Goal: Task Accomplishment & Management: Manage account settings

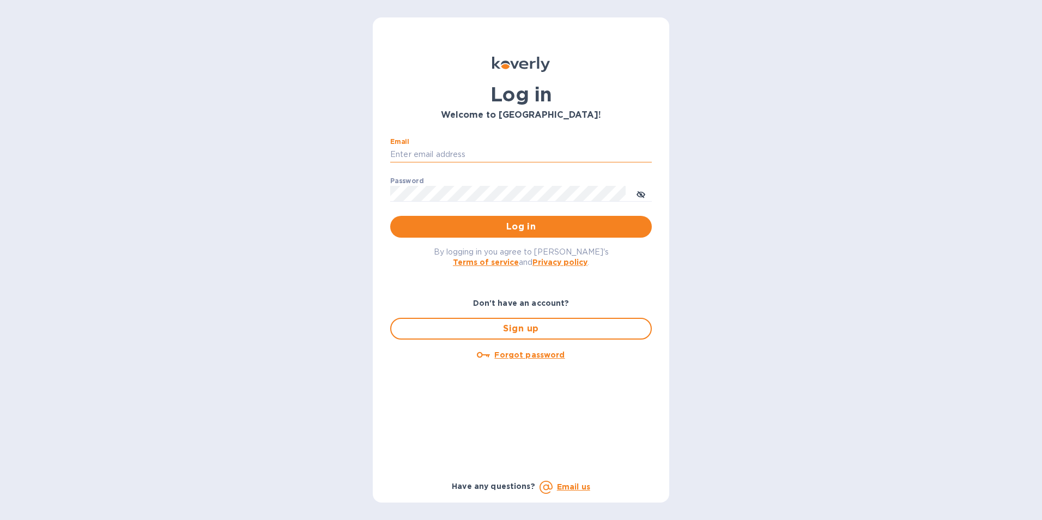
click at [445, 154] on input "Email" at bounding box center [521, 155] width 262 height 16
type input "[PERSON_NAME][EMAIL_ADDRESS][PERSON_NAME][DOMAIN_NAME]"
click at [390, 216] on button "Log in" at bounding box center [521, 227] width 262 height 22
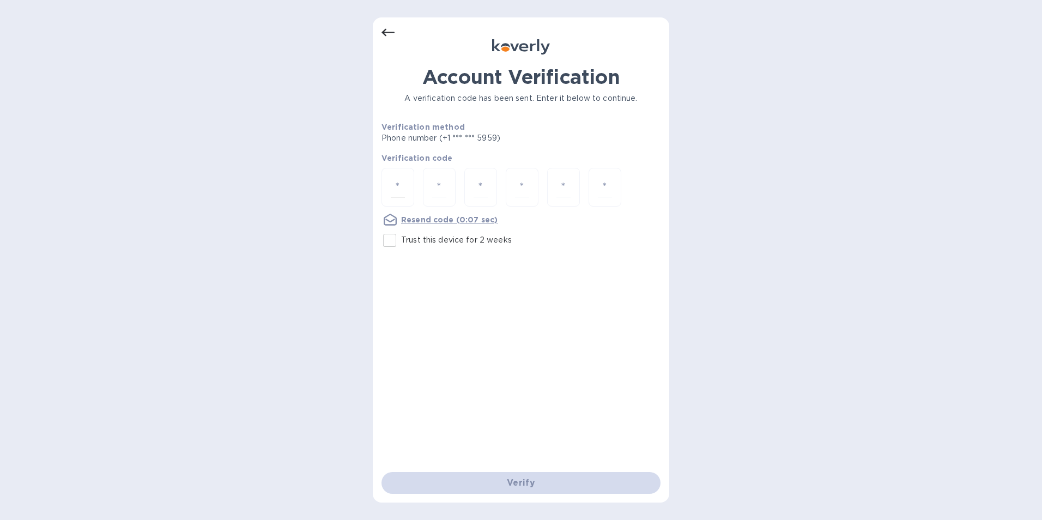
click at [395, 180] on input "number" at bounding box center [398, 187] width 14 height 20
type input "5"
type input "0"
type input "3"
type input "1"
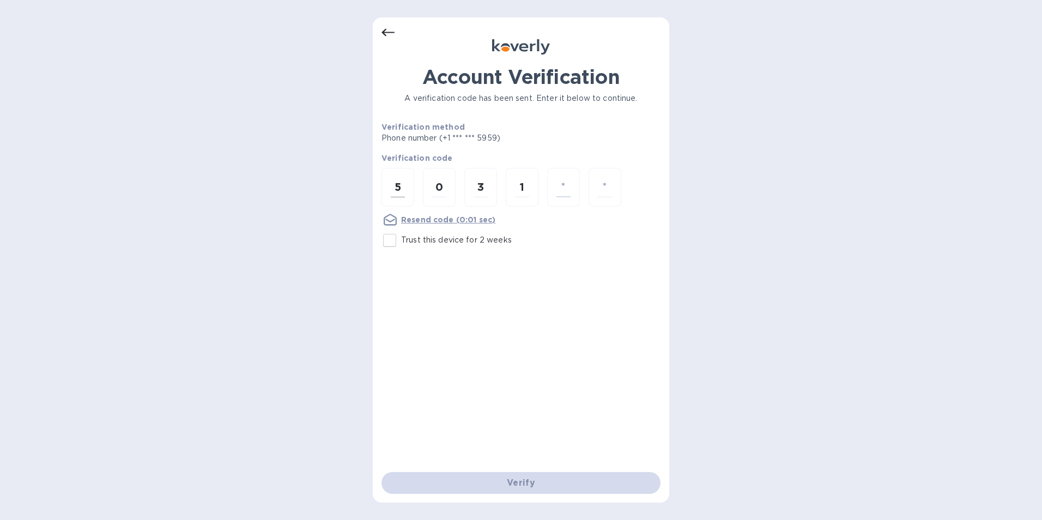
type input "7"
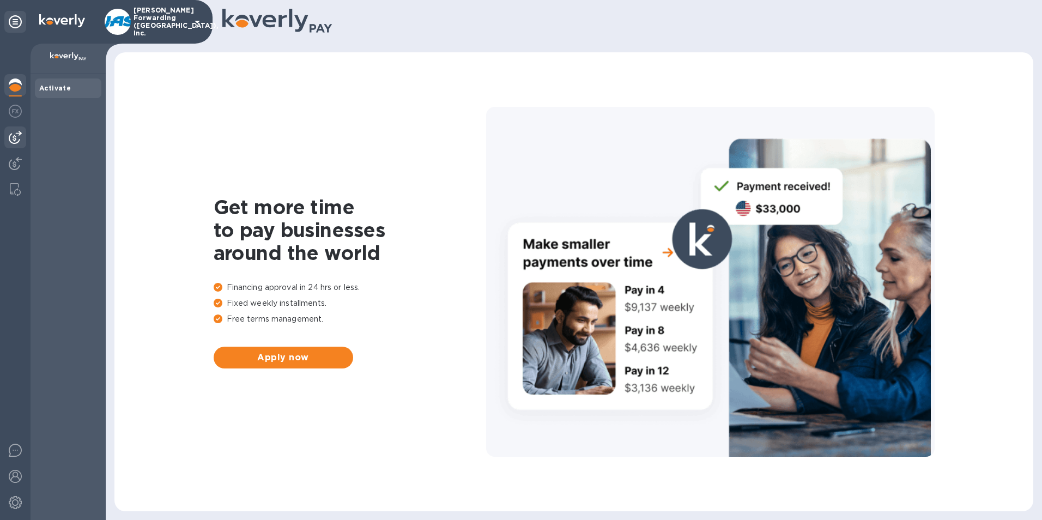
click at [17, 139] on img at bounding box center [15, 137] width 13 height 13
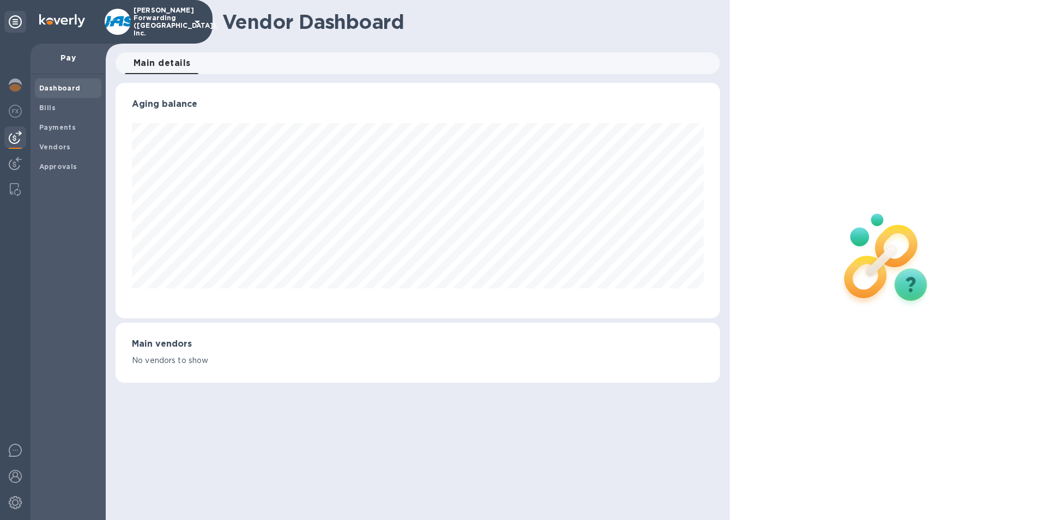
scroll to position [235, 605]
click at [52, 147] on b "Vendors" at bounding box center [55, 147] width 32 height 8
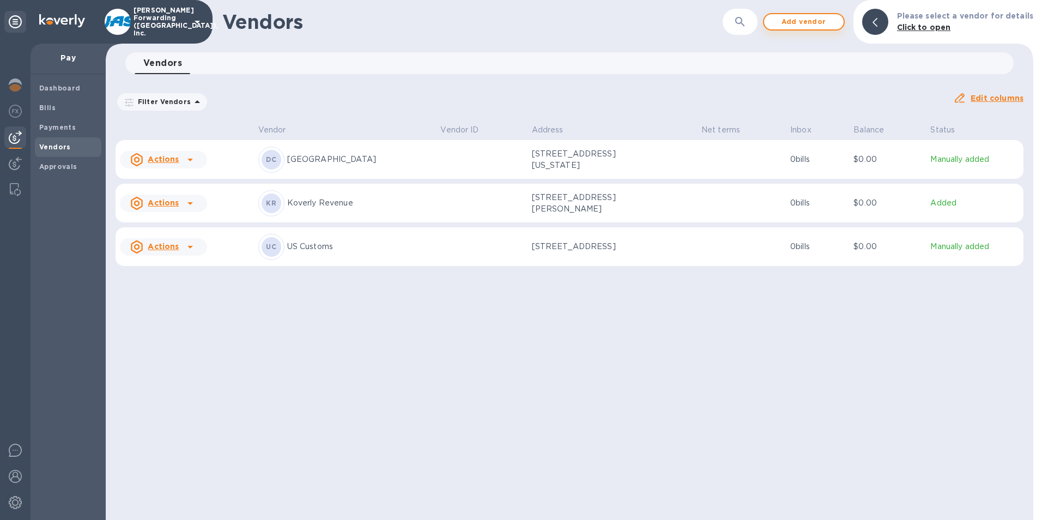
click at [799, 22] on span "Add vendor" at bounding box center [804, 21] width 62 height 13
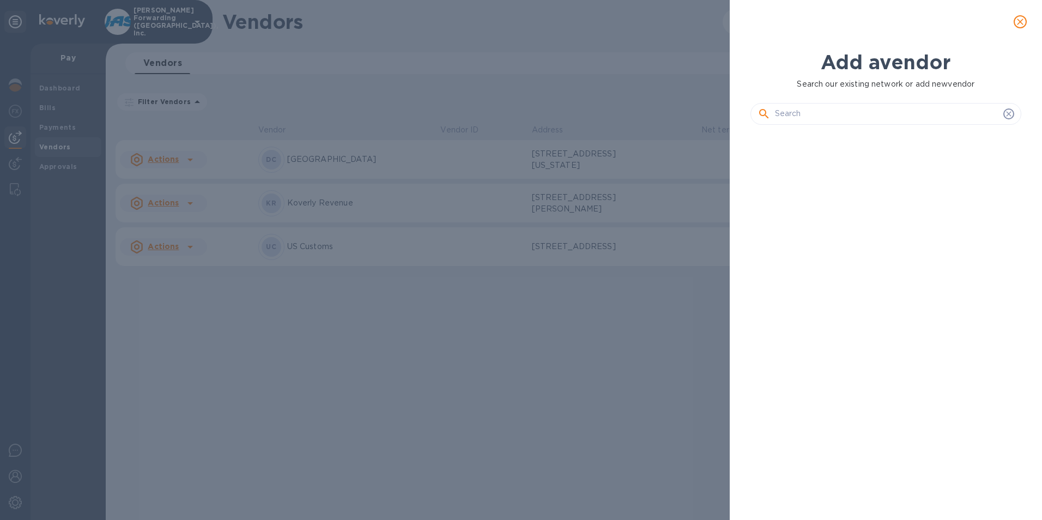
scroll to position [349, 276]
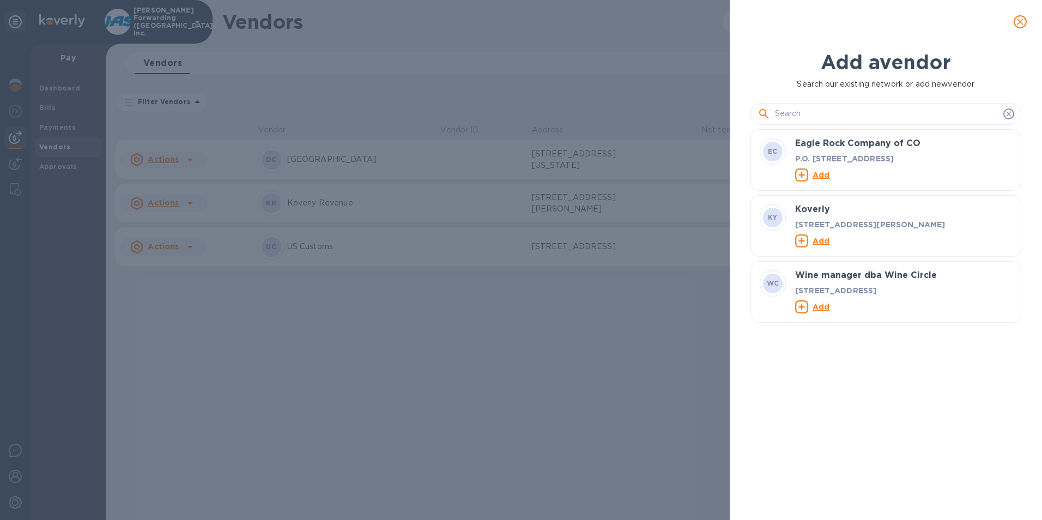
click at [795, 122] on input "text" at bounding box center [887, 114] width 224 height 16
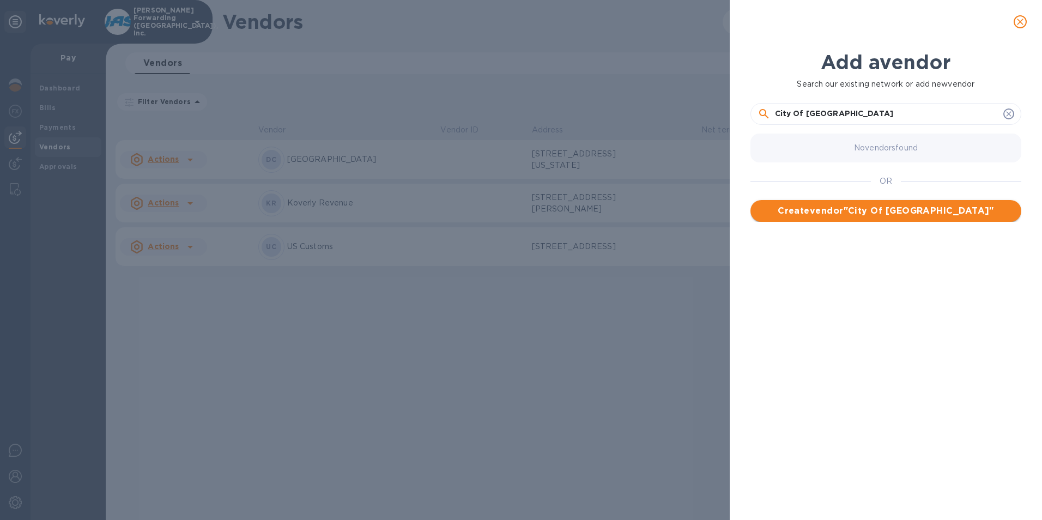
type input "City Of [GEOGRAPHIC_DATA]"
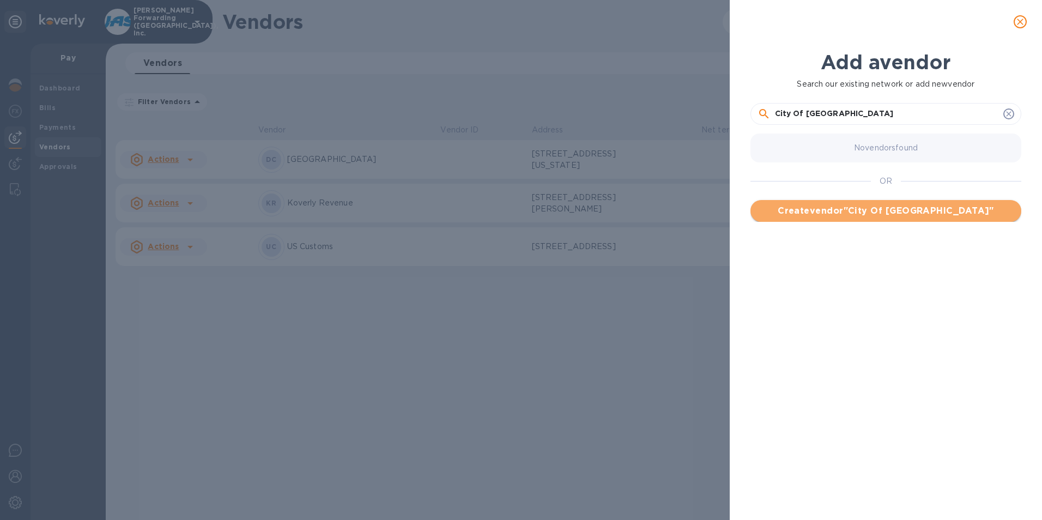
click at [858, 214] on span "Create vendor " City Of Florence "" at bounding box center [885, 210] width 253 height 13
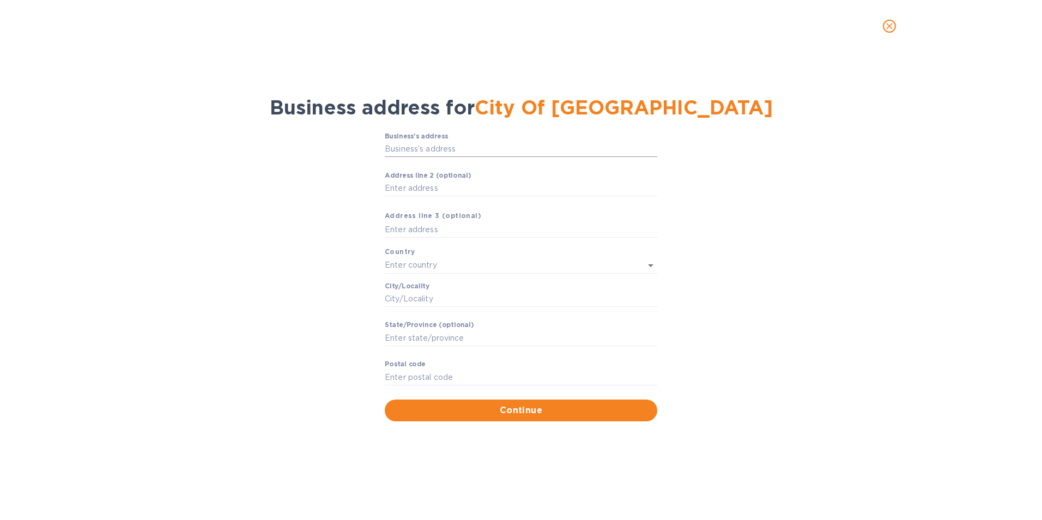
click at [412, 149] on input "Business’s аddress" at bounding box center [521, 149] width 272 height 16
click at [415, 146] on input "Business’s аddress" at bounding box center [521, 149] width 272 height 16
type input "8100 Ewing Boulevard"
type input "United States"
type input "Florence"
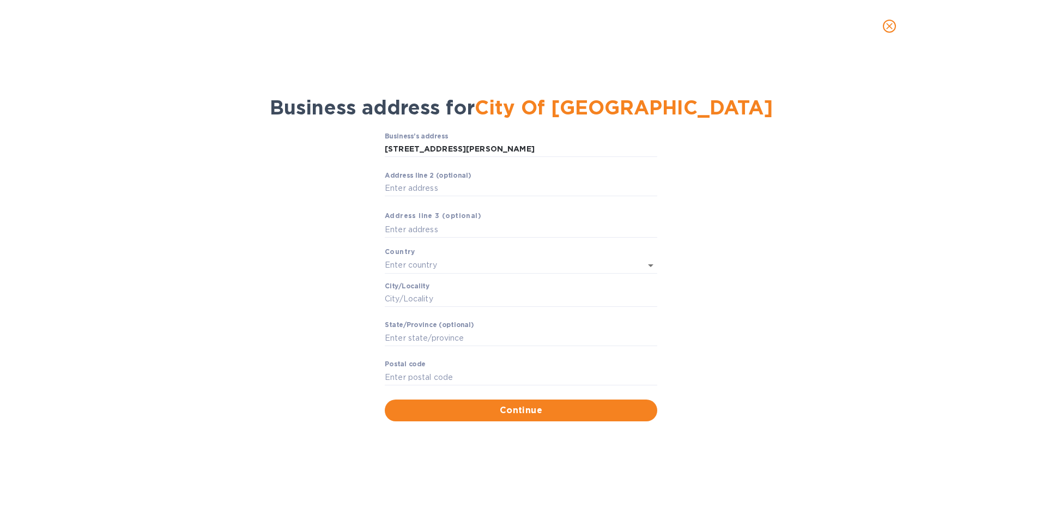
type input "KY"
type input "41042"
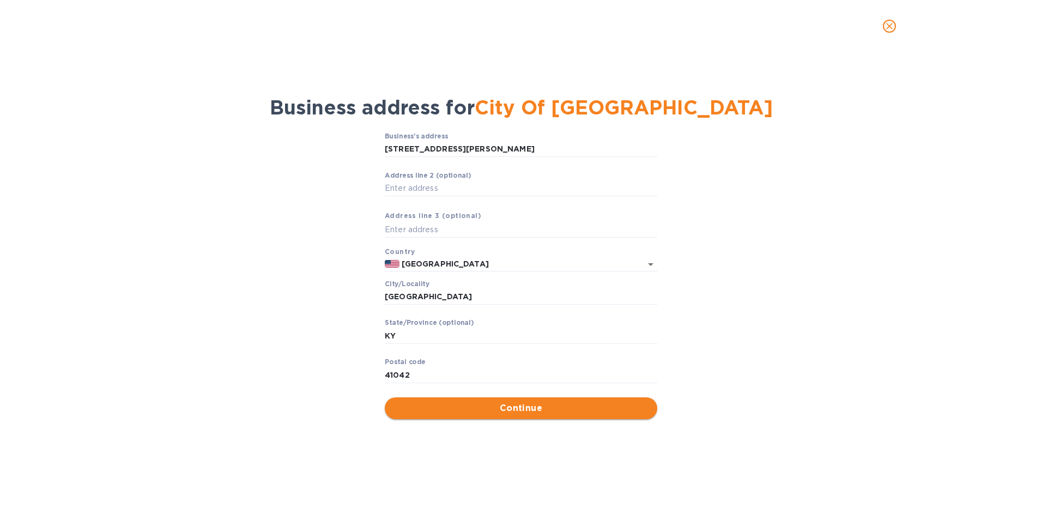
click at [537, 408] on span "Continue" at bounding box center [520, 408] width 255 height 13
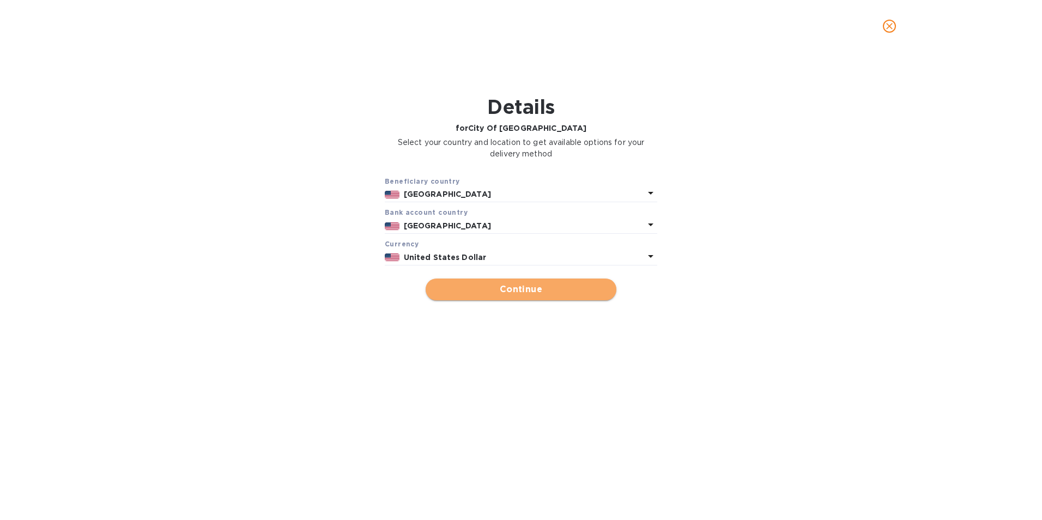
click at [531, 288] on span "Continue" at bounding box center [520, 289] width 173 height 13
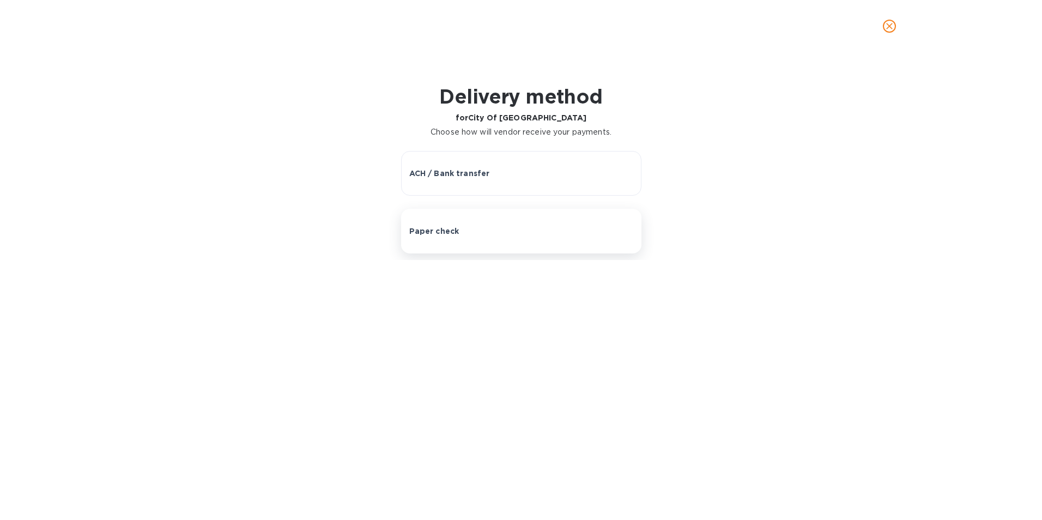
click at [434, 229] on p "Paper check" at bounding box center [434, 231] width 50 height 11
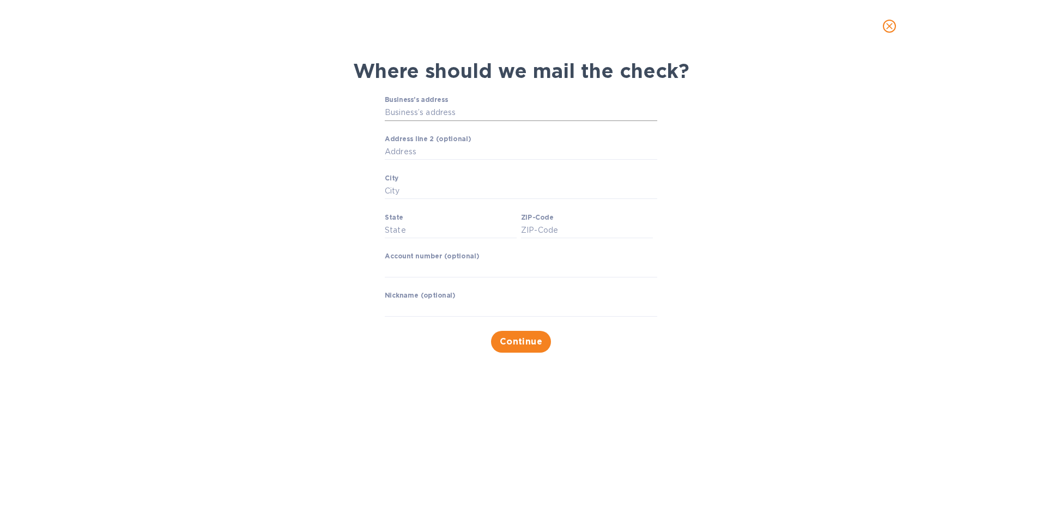
click at [414, 113] on input "Business’s address" at bounding box center [521, 113] width 272 height 16
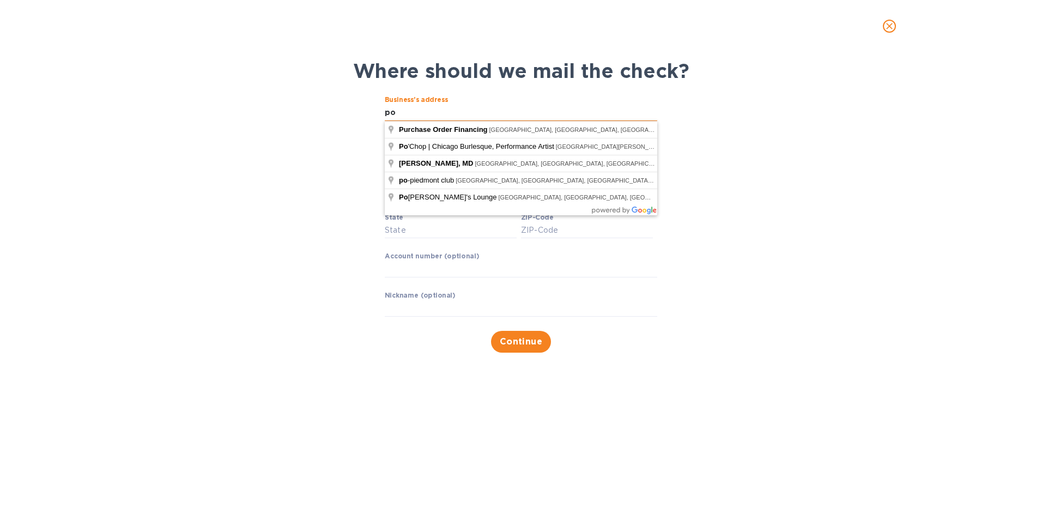
type input "p"
type input "PO Box 49"
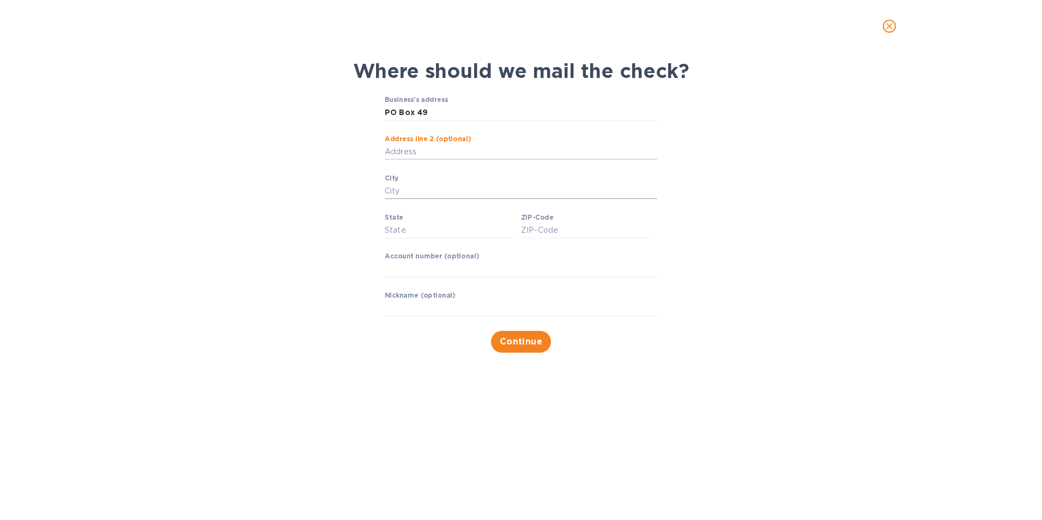
click at [397, 190] on input "City" at bounding box center [521, 191] width 272 height 16
type input "Burlington"
click at [389, 230] on input "State" at bounding box center [451, 230] width 132 height 16
type input "KY"
click at [572, 229] on input "ZIP-Code" at bounding box center [587, 230] width 132 height 16
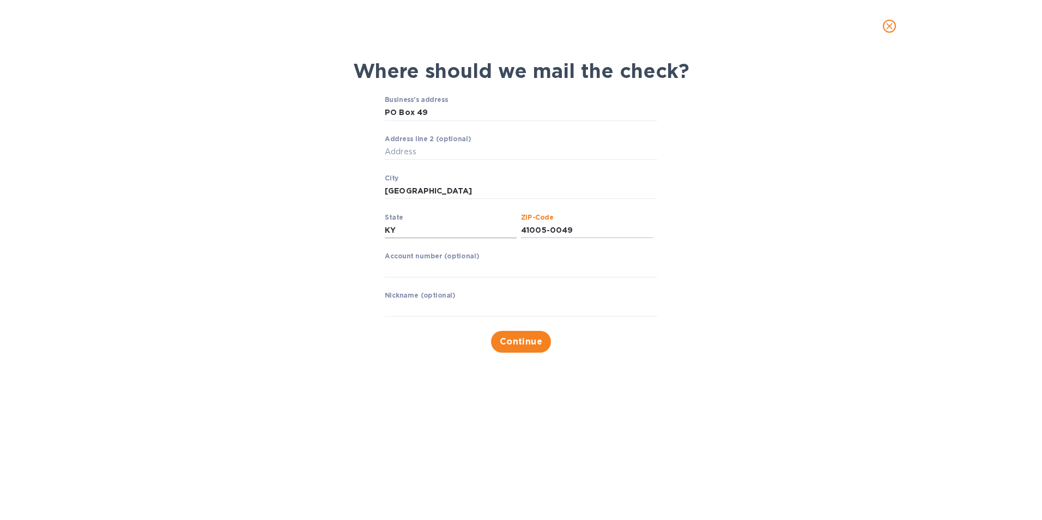
type input "41005-0049"
click at [400, 233] on input "KY" at bounding box center [451, 230] width 132 height 16
drag, startPoint x: 399, startPoint y: 230, endPoint x: 380, endPoint y: 228, distance: 19.1
click at [380, 228] on div "Business’s address PO Box 49 ​ Address line 2 (optional) ​ City Burlington ​ St…" at bounding box center [521, 224] width 507 height 270
click at [532, 337] on span "Continue" at bounding box center [521, 341] width 43 height 13
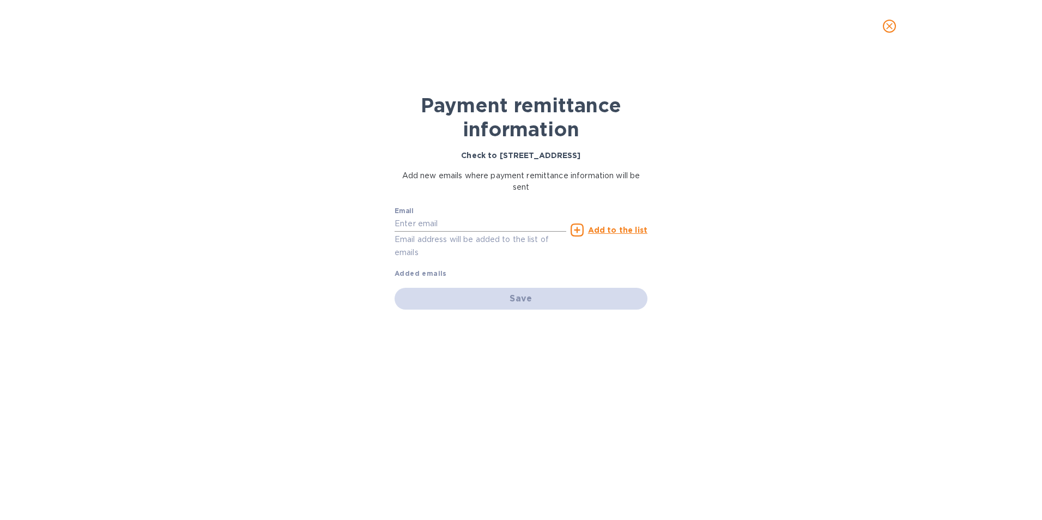
click at [430, 226] on input "text" at bounding box center [480, 224] width 172 height 16
type input "[PERSON_NAME][EMAIL_ADDRESS][PERSON_NAME][DOMAIN_NAME]"
click at [476, 242] on p "Email address will be added to the list of emails" at bounding box center [480, 245] width 172 height 25
click at [602, 229] on u "Add to the list" at bounding box center [617, 230] width 59 height 9
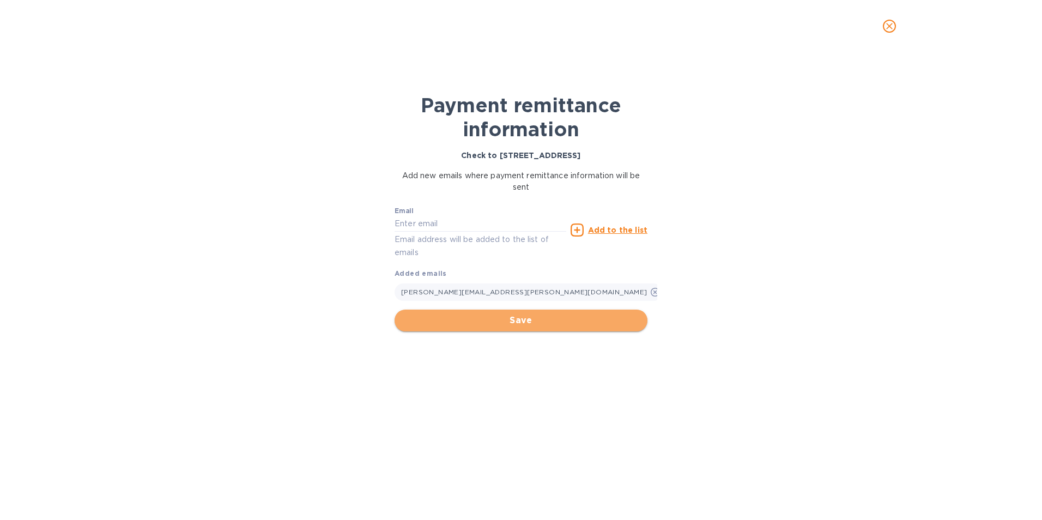
click at [517, 320] on span "Save" at bounding box center [520, 320] width 235 height 13
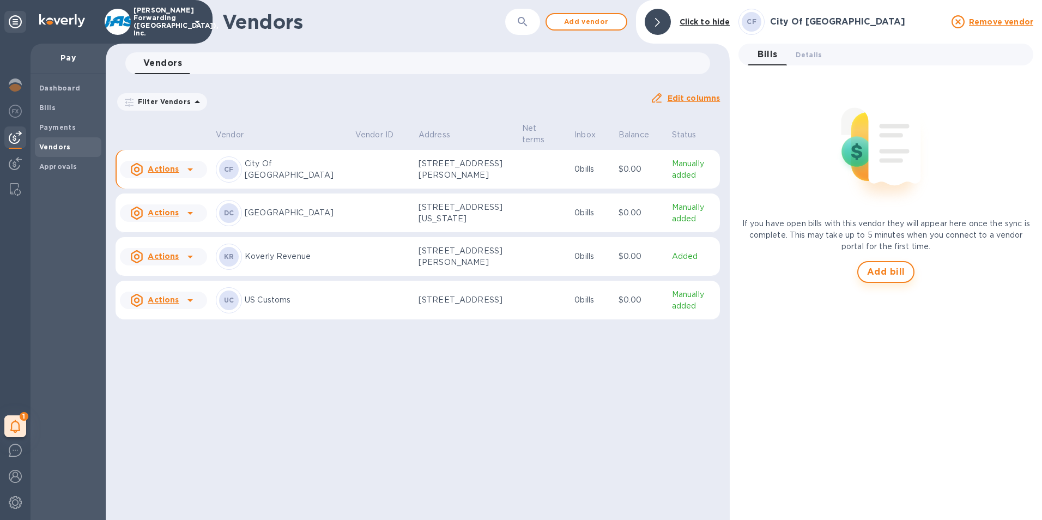
click at [885, 271] on span "Add bill" at bounding box center [886, 271] width 38 height 13
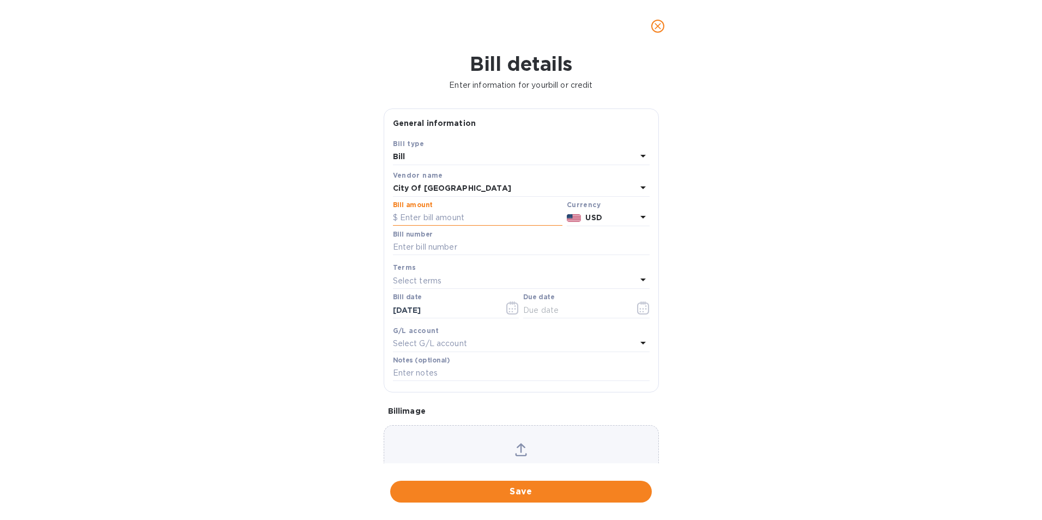
click at [408, 216] on input "text" at bounding box center [477, 218] width 169 height 16
type input "15,300"
click at [454, 220] on input "15,300" at bounding box center [481, 218] width 162 height 16
click at [454, 246] on input "text" at bounding box center [521, 247] width 257 height 16
click at [445, 248] on input "text" at bounding box center [521, 247] width 257 height 16
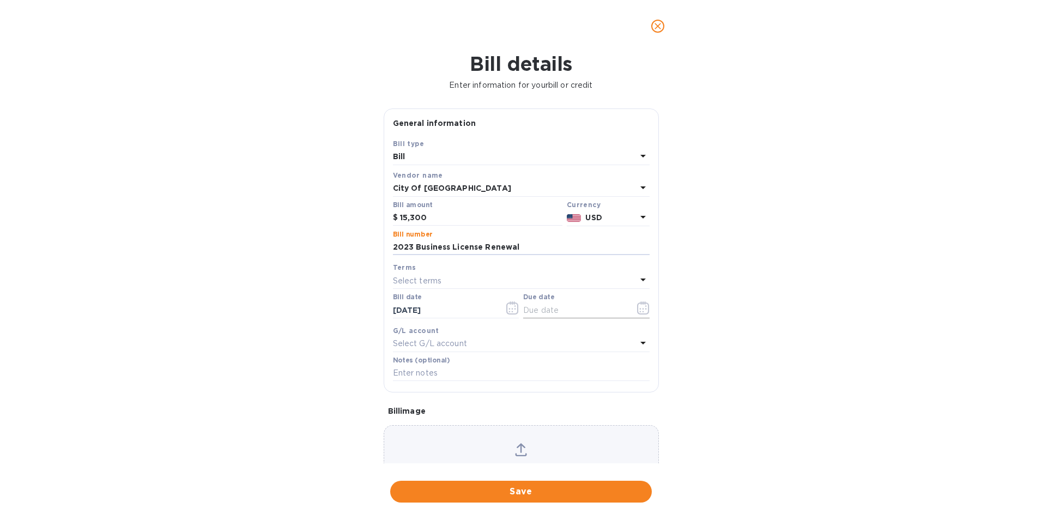
type input "2023 Business License Renewal"
click at [542, 313] on input "text" at bounding box center [574, 310] width 103 height 16
type input "9_/__/____"
type input "09/16/2025"
click at [639, 278] on icon at bounding box center [642, 279] width 13 height 13
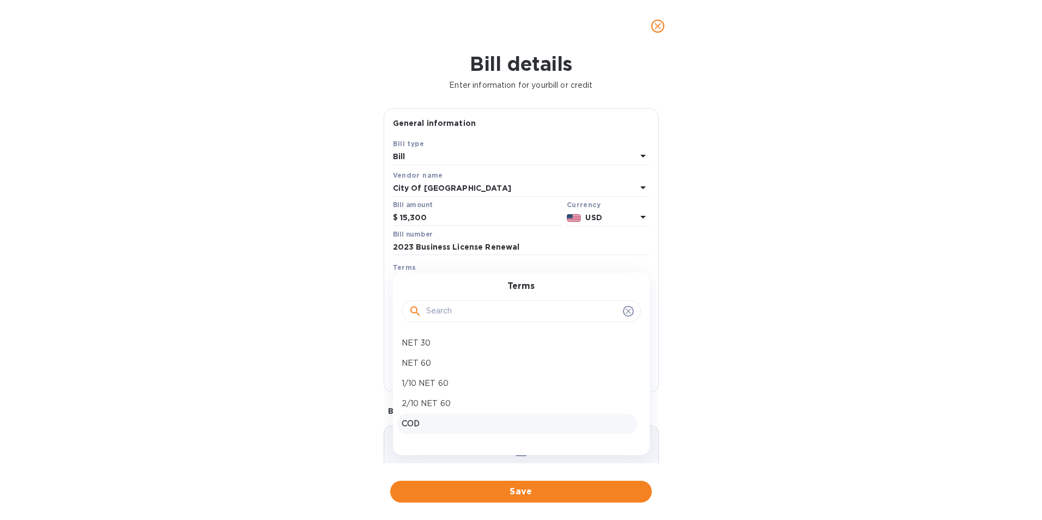
click at [639, 278] on div "Terms NET 30 NET 60 1/10 NET 60 2/10 NET 60 COD Create new" at bounding box center [521, 363] width 257 height 182
click at [416, 423] on p "COD" at bounding box center [517, 423] width 230 height 11
click at [308, 370] on div "Bill details Enter information for your bill or credit General information Save…" at bounding box center [521, 286] width 1042 height 468
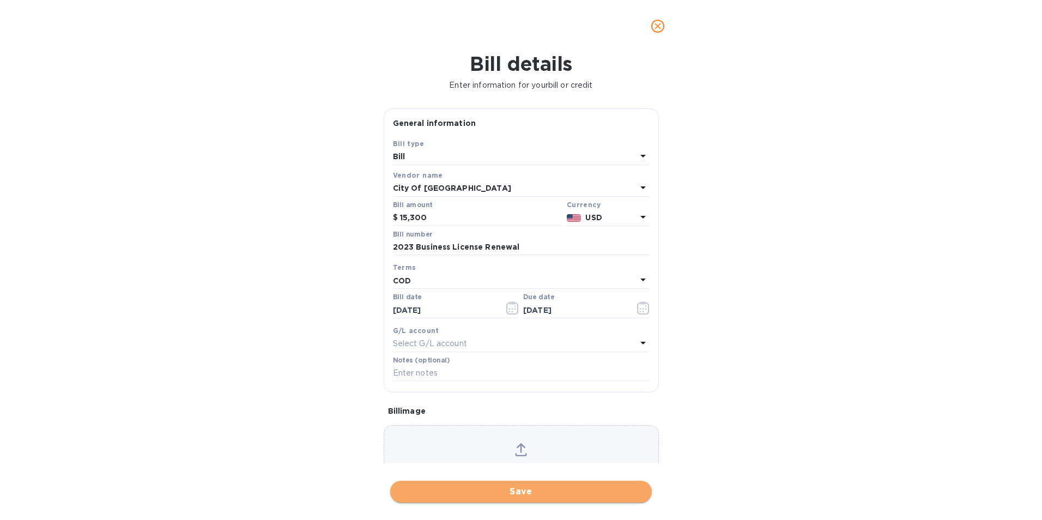
click at [507, 488] on span "Save" at bounding box center [521, 491] width 244 height 13
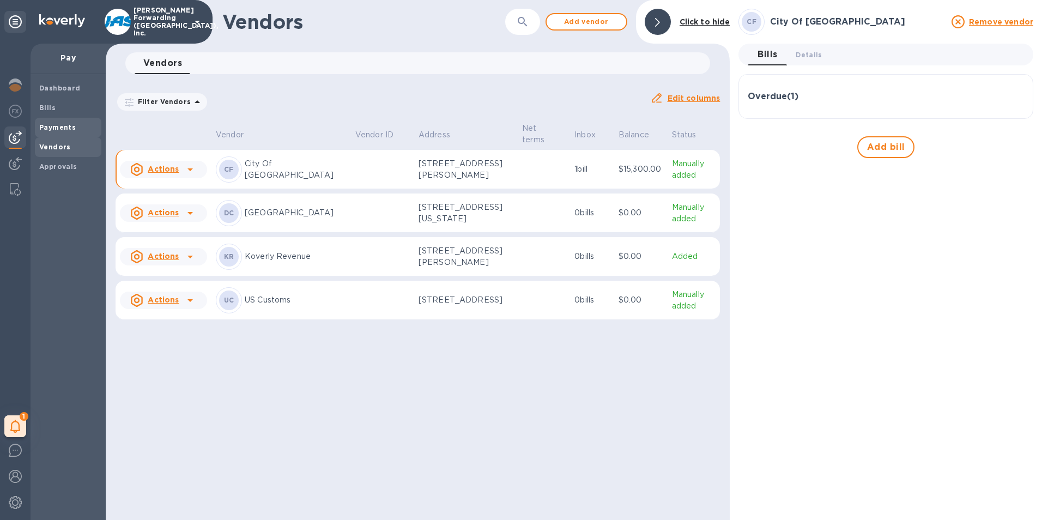
click at [56, 125] on b "Payments" at bounding box center [57, 127] width 37 height 8
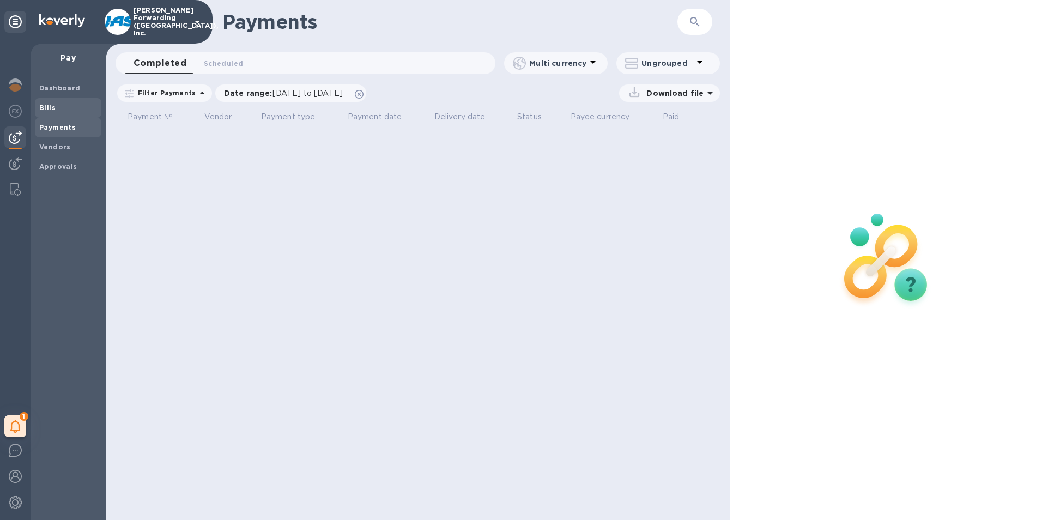
click at [47, 104] on b "Bills" at bounding box center [47, 108] width 16 height 8
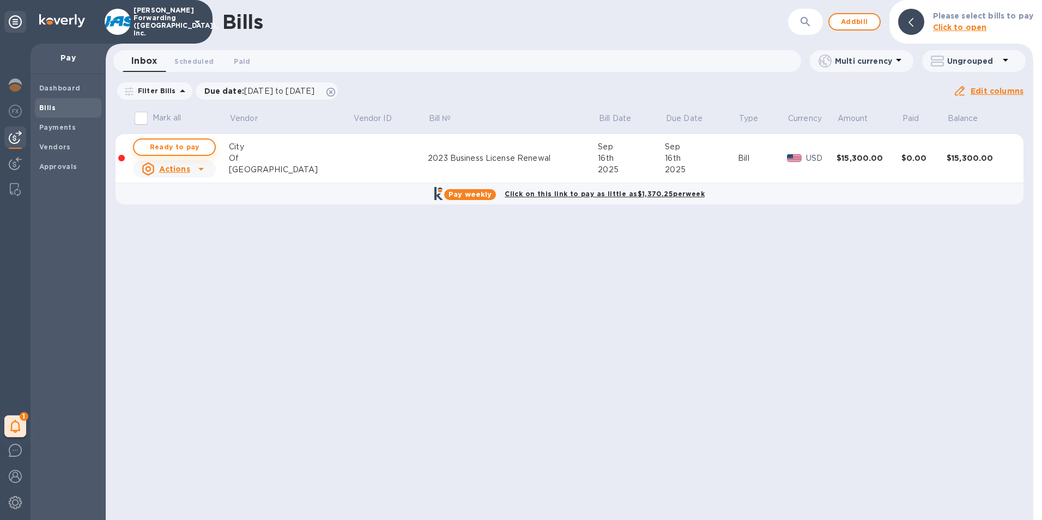
click at [172, 145] on span "Ready to pay" at bounding box center [174, 147] width 63 height 13
checkbox input "true"
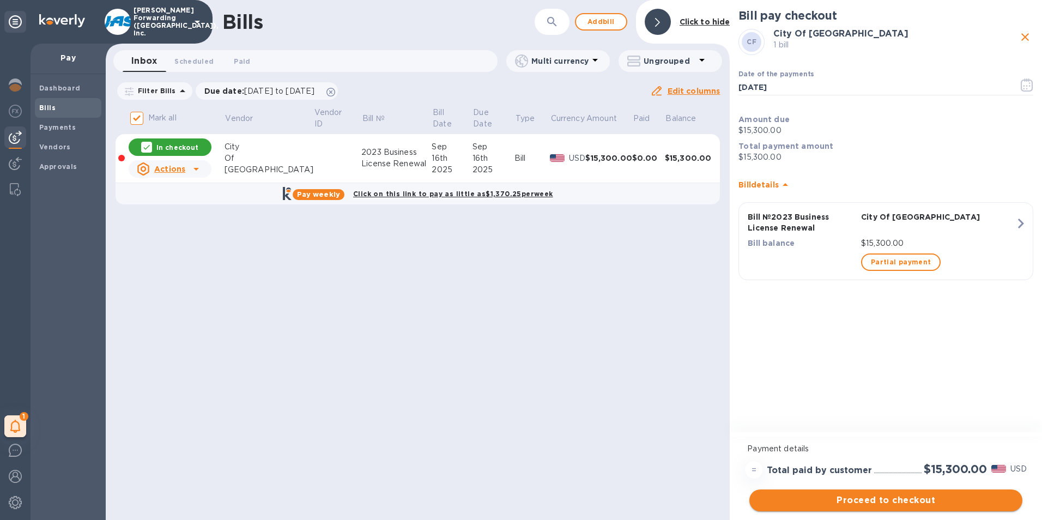
click at [907, 501] on span "Proceed to checkout" at bounding box center [886, 500] width 256 height 13
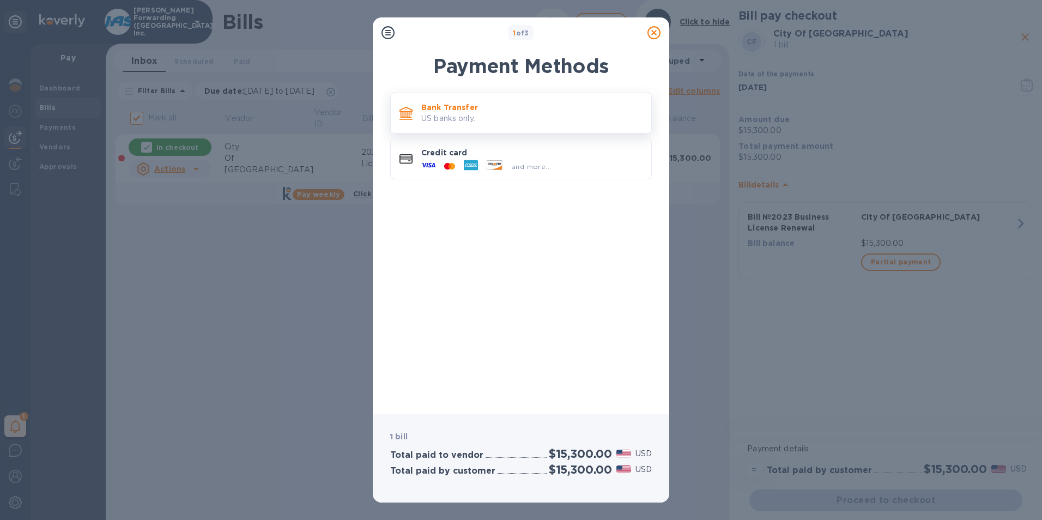
click at [457, 111] on p "Bank Transfer" at bounding box center [531, 107] width 221 height 11
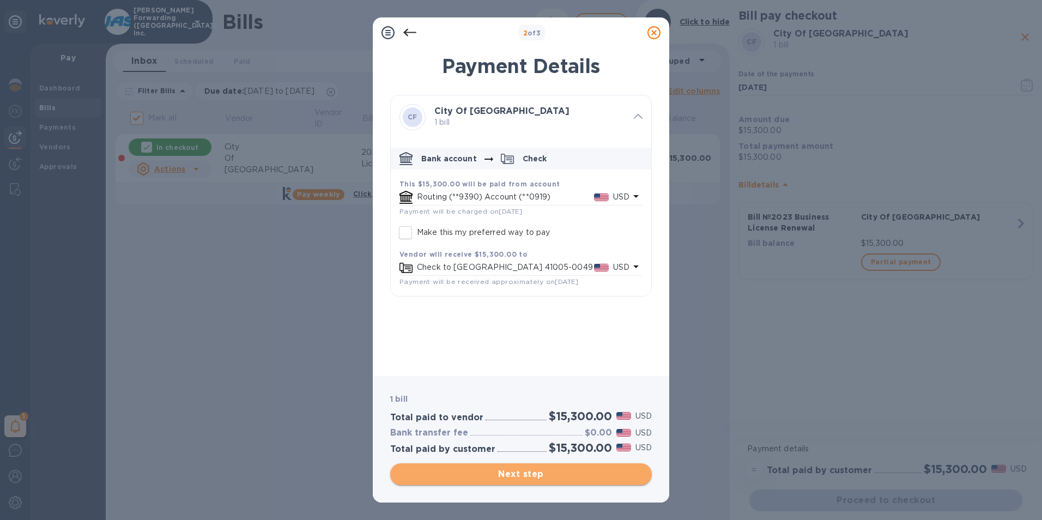
click at [513, 476] on span "Next step" at bounding box center [521, 474] width 244 height 13
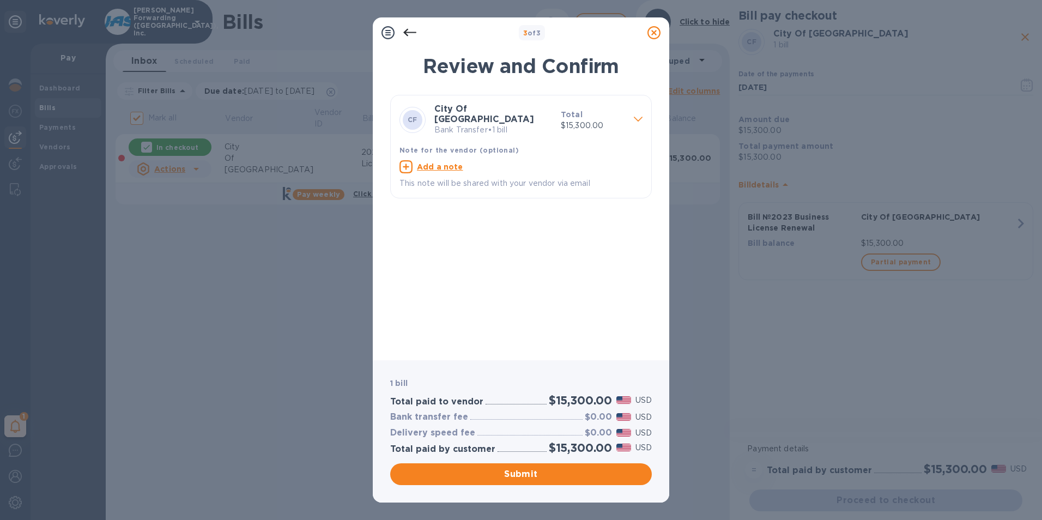
click at [445, 162] on u "Add a note" at bounding box center [440, 166] width 46 height 9
click at [440, 164] on textarea at bounding box center [512, 167] width 226 height 9
type textarea "JAS Forwarding USA - FEIN 91-1430765"
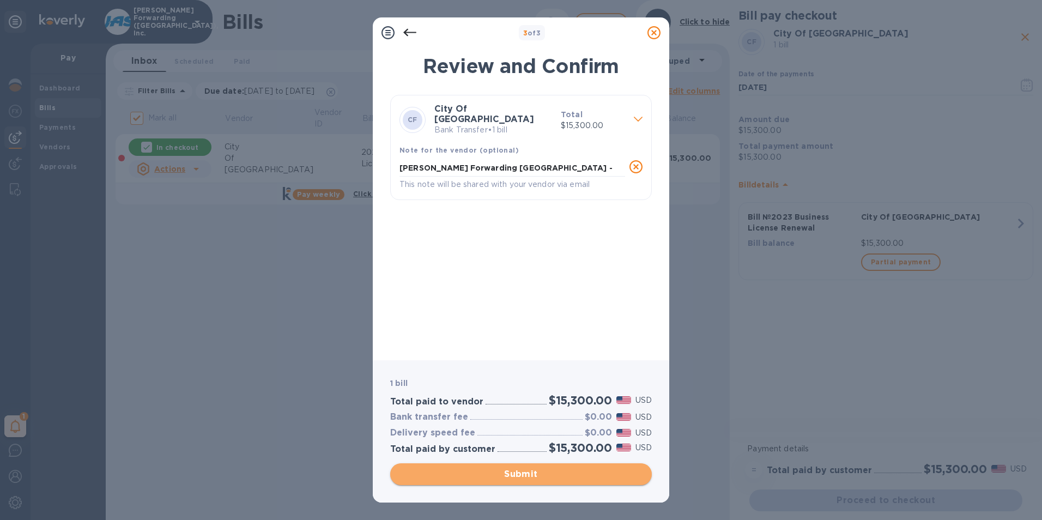
click at [527, 475] on span "Submit" at bounding box center [521, 474] width 244 height 13
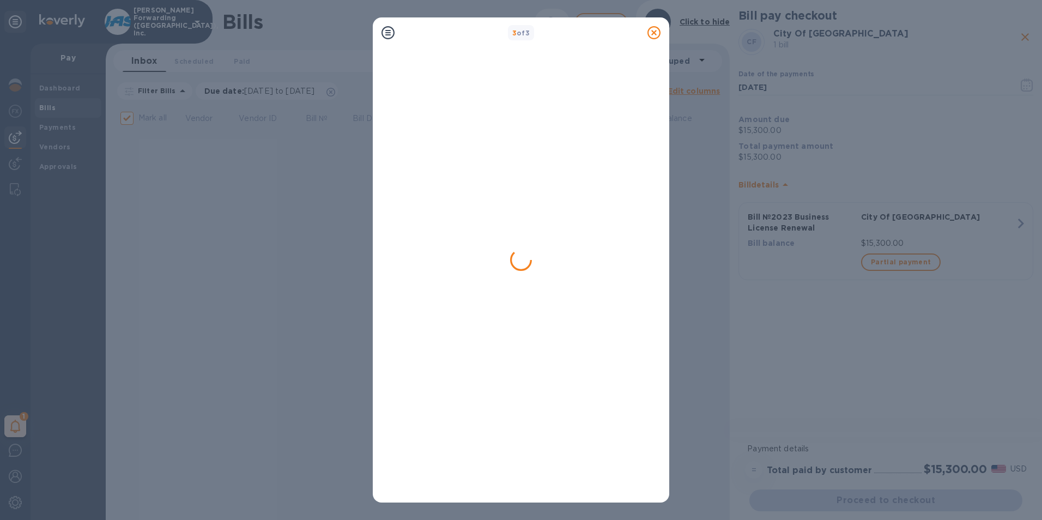
checkbox input "false"
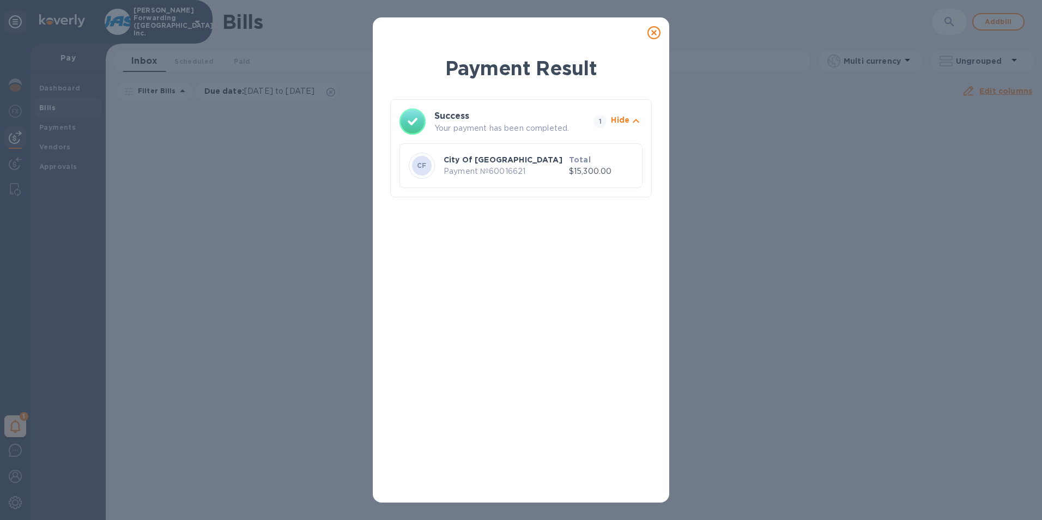
click at [654, 33] on icon at bounding box center [653, 32] width 13 height 13
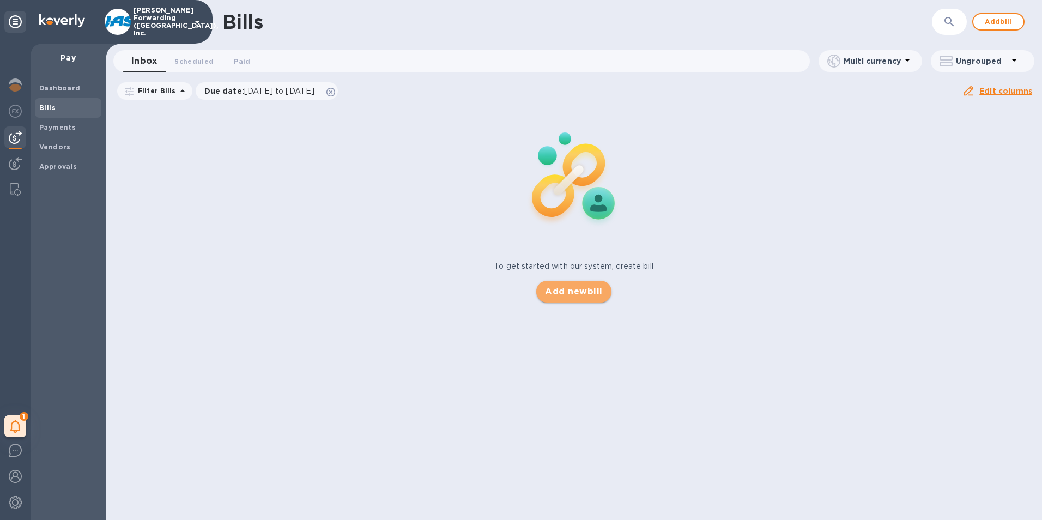
click at [587, 290] on span "Add new bill" at bounding box center [573, 291] width 57 height 13
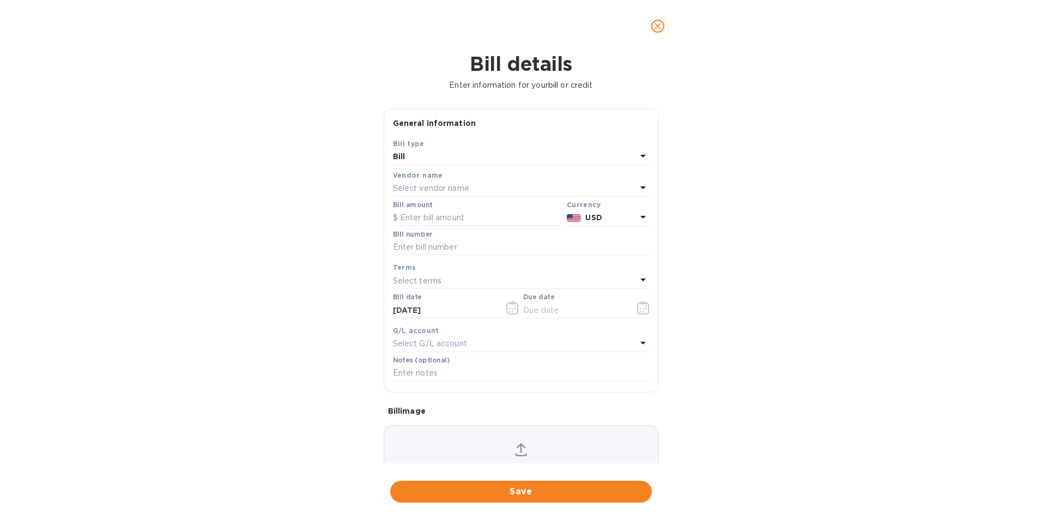
click at [423, 185] on p "Select vendor name" at bounding box center [431, 188] width 76 height 11
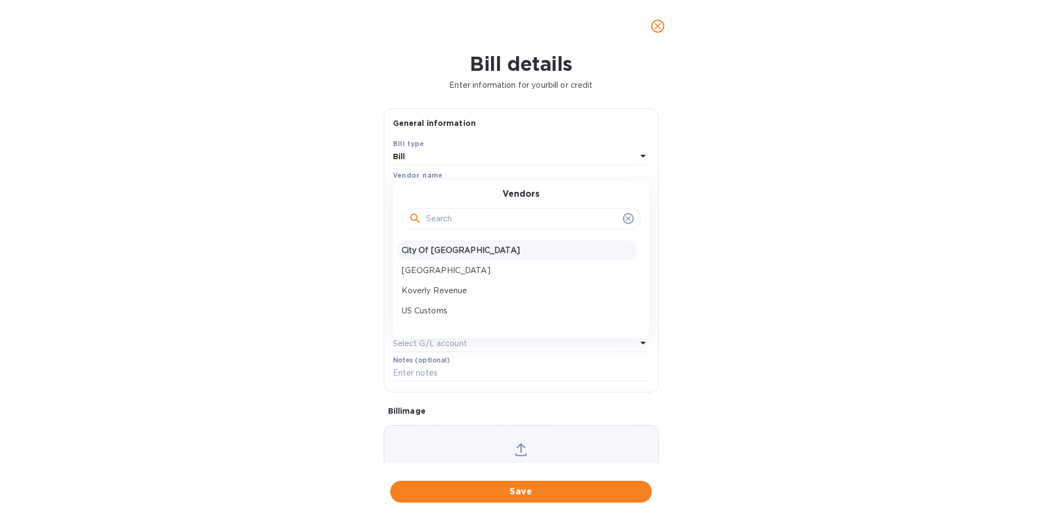
click at [433, 250] on p "City Of Florence" at bounding box center [517, 250] width 230 height 11
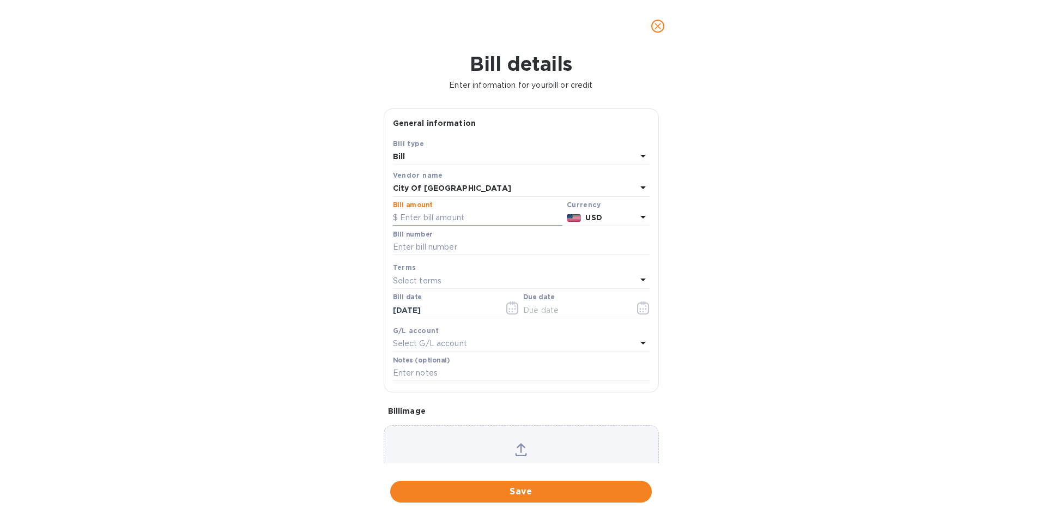
click at [430, 215] on input "text" at bounding box center [477, 218] width 169 height 16
type input "10,099.22"
click at [426, 245] on input "text" at bounding box center [521, 247] width 257 height 16
type input "2024 Business License Renewal"
click at [419, 282] on p "Select terms" at bounding box center [417, 280] width 49 height 11
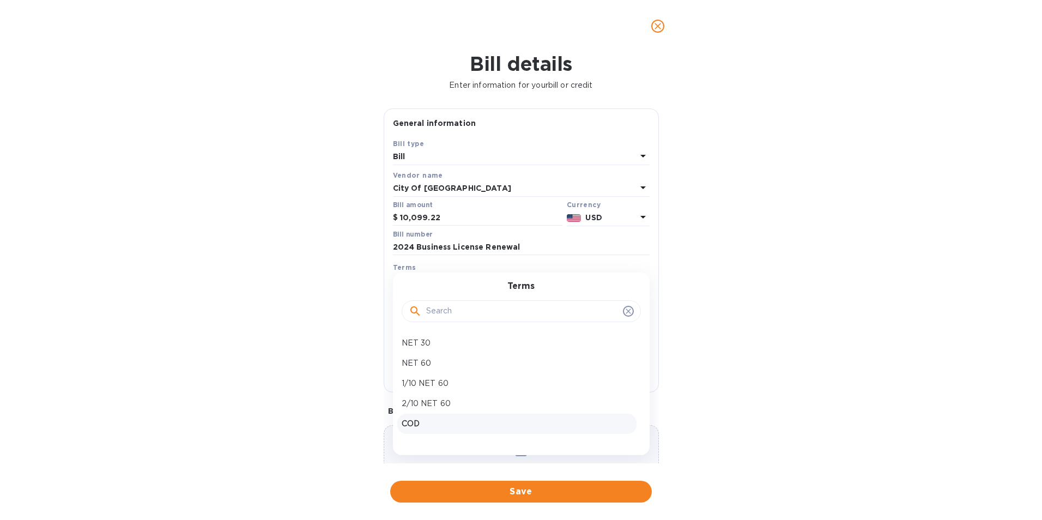
click at [416, 422] on p "COD" at bounding box center [517, 423] width 230 height 11
type input "09/16/2025"
click at [521, 491] on span "Save" at bounding box center [521, 491] width 244 height 13
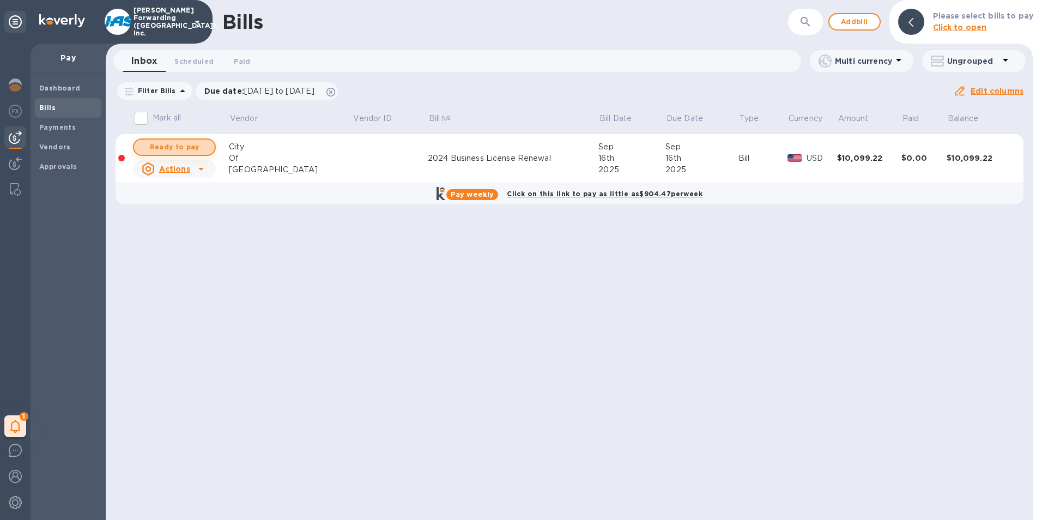
click at [171, 144] on span "Ready to pay" at bounding box center [174, 147] width 63 height 13
checkbox input "true"
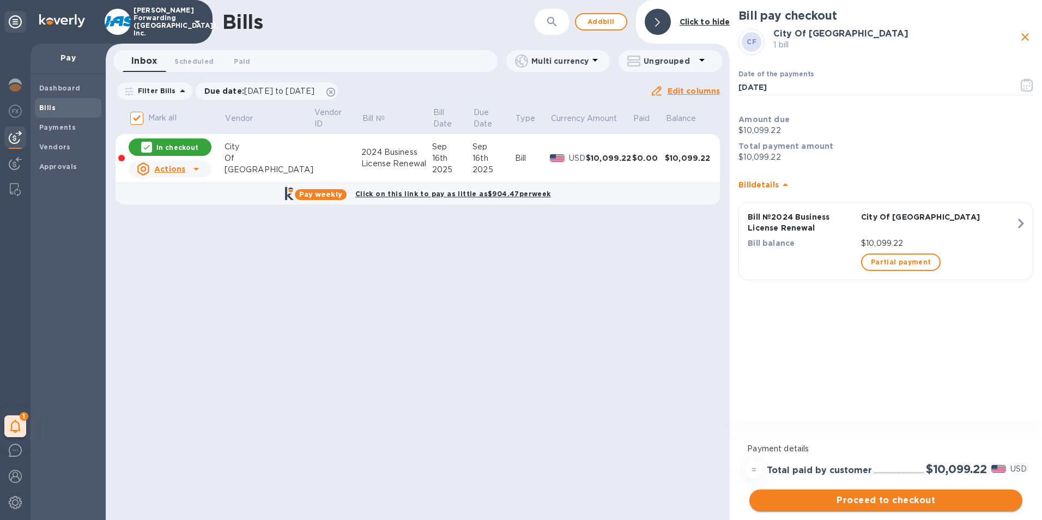
click at [909, 500] on span "Proceed to checkout" at bounding box center [886, 500] width 256 height 13
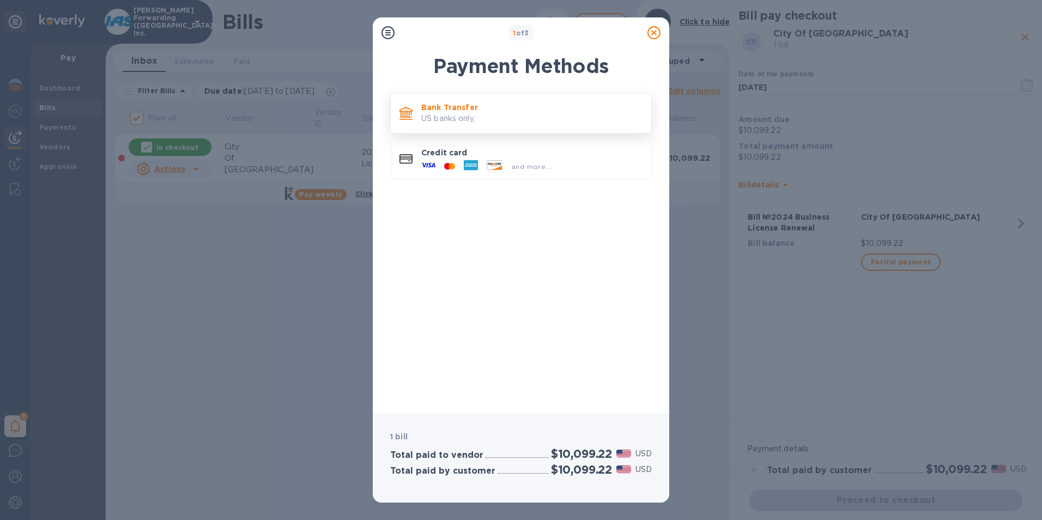
click at [424, 102] on p "Bank Transfer" at bounding box center [531, 107] width 221 height 11
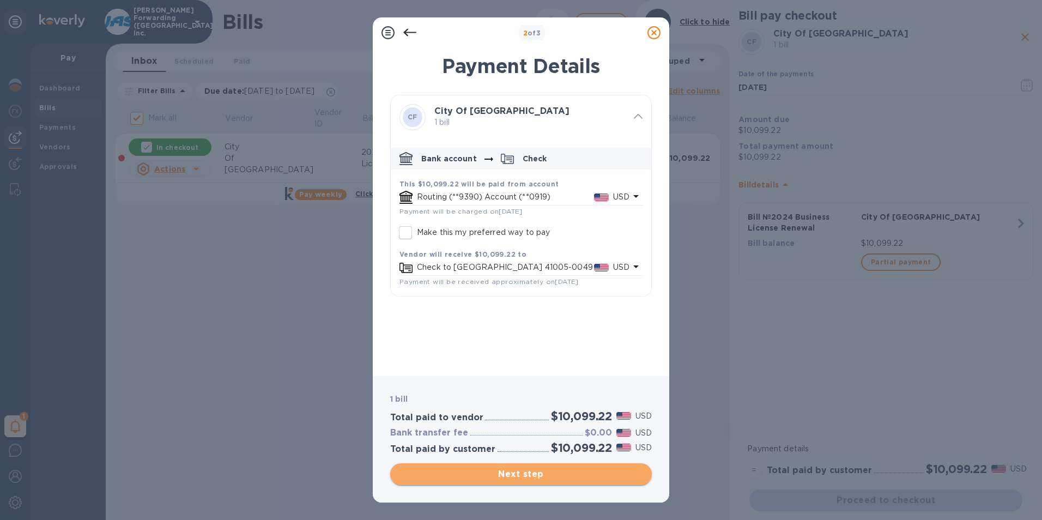
click at [518, 477] on span "Next step" at bounding box center [521, 474] width 244 height 13
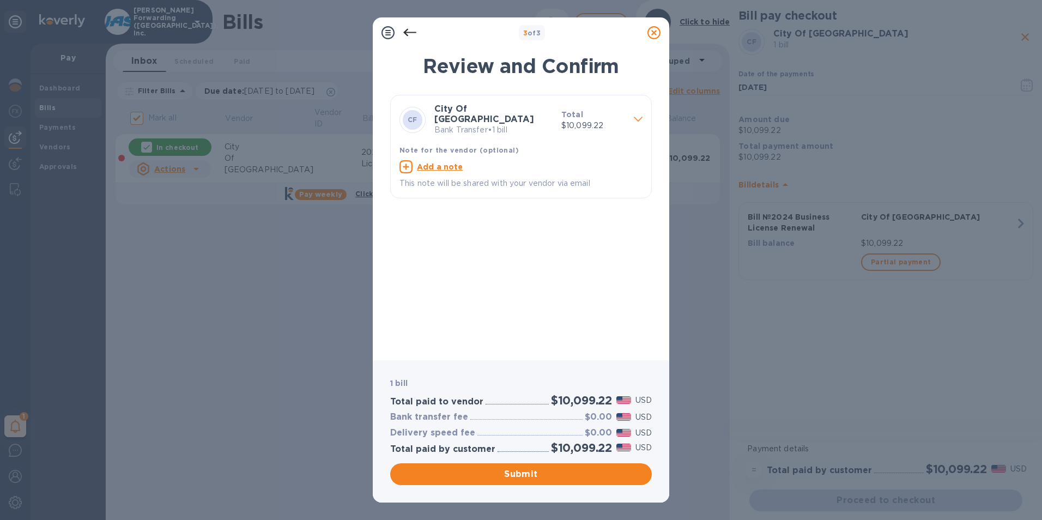
drag, startPoint x: 518, startPoint y: 477, endPoint x: 459, endPoint y: 183, distance: 299.5
click at [463, 190] on div "3 of 3 Review and Confirm CF City Of Florence Bank Transfer • 1 bill Total $10,…" at bounding box center [521, 259] width 296 height 485
click at [525, 471] on span "Submit" at bounding box center [521, 474] width 244 height 13
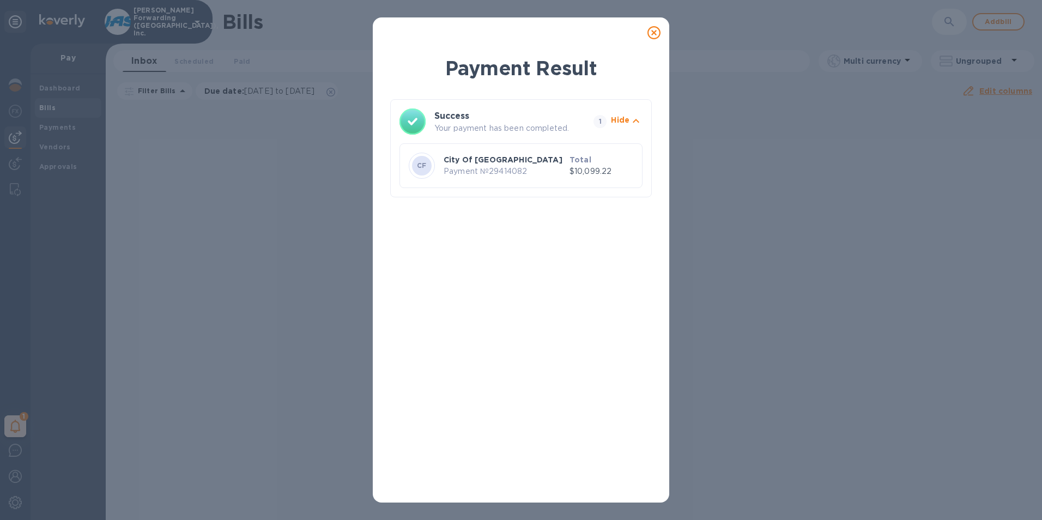
click at [655, 30] on icon at bounding box center [653, 32] width 13 height 13
